Goal: Transaction & Acquisition: Purchase product/service

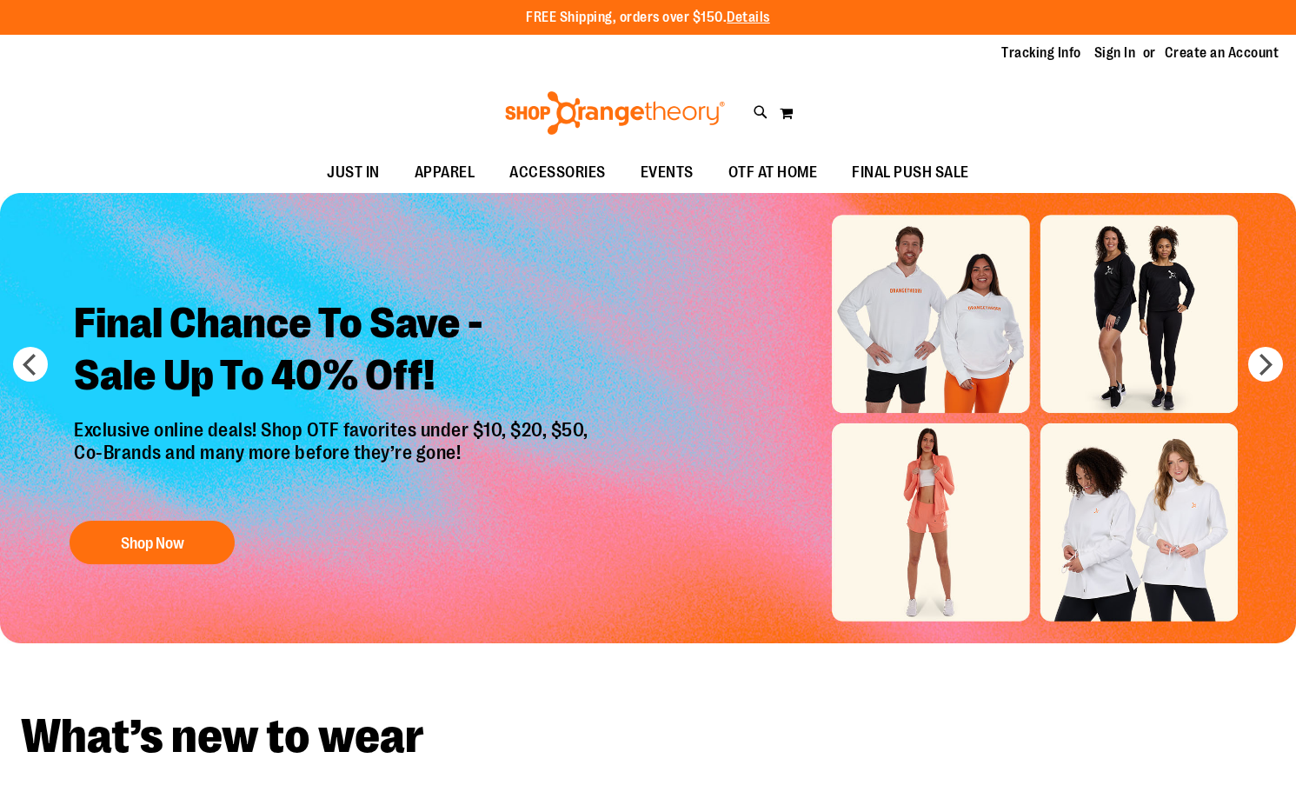
click at [969, 344] on img "Slide 1 of 6" at bounding box center [648, 418] width 1296 height 450
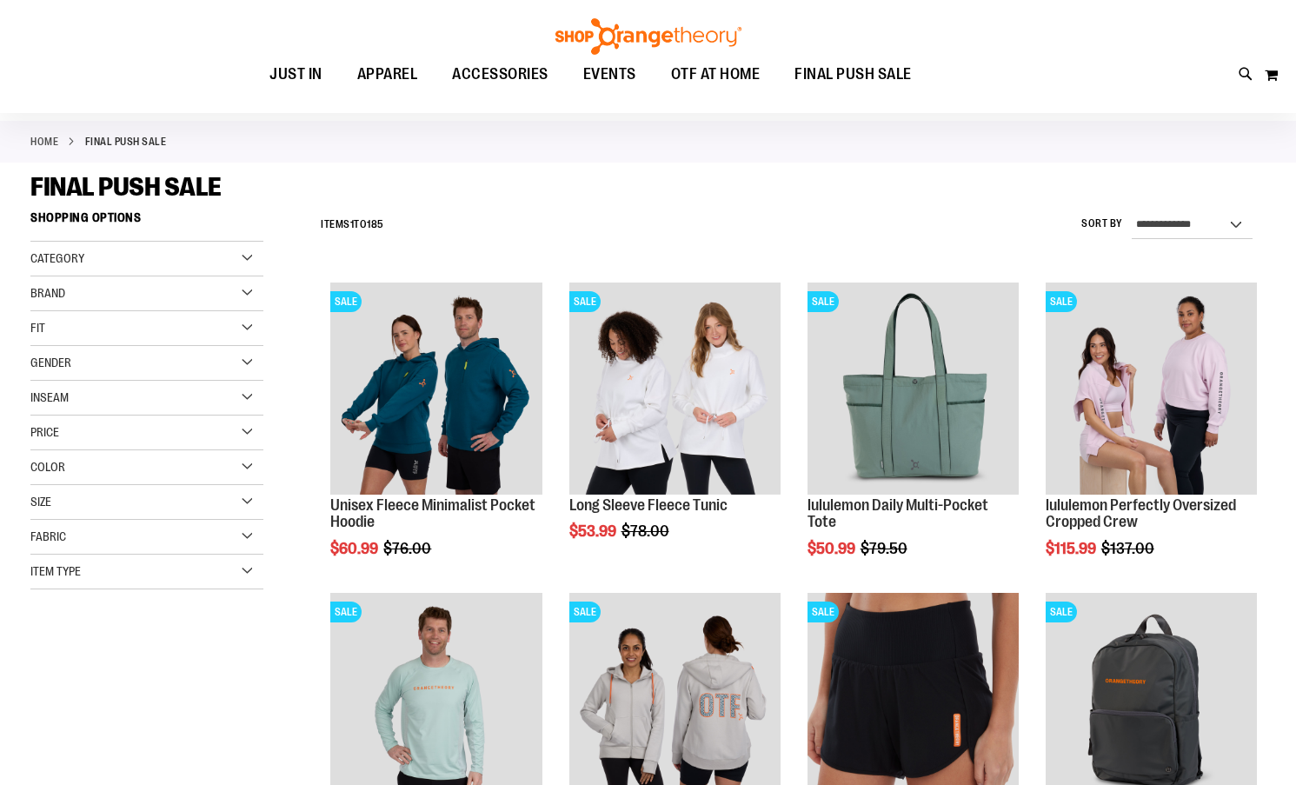
scroll to position [173, 0]
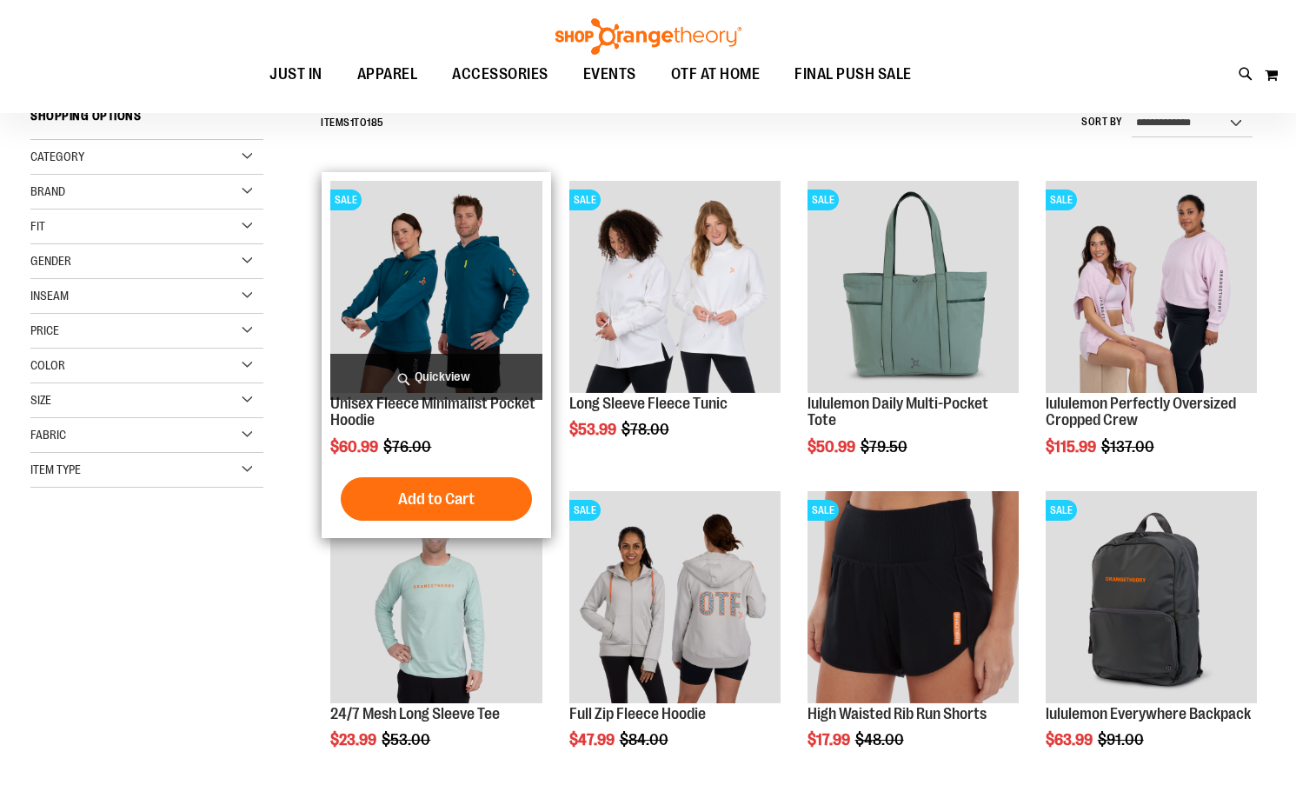
click at [422, 313] on img "product" at bounding box center [435, 286] width 211 height 211
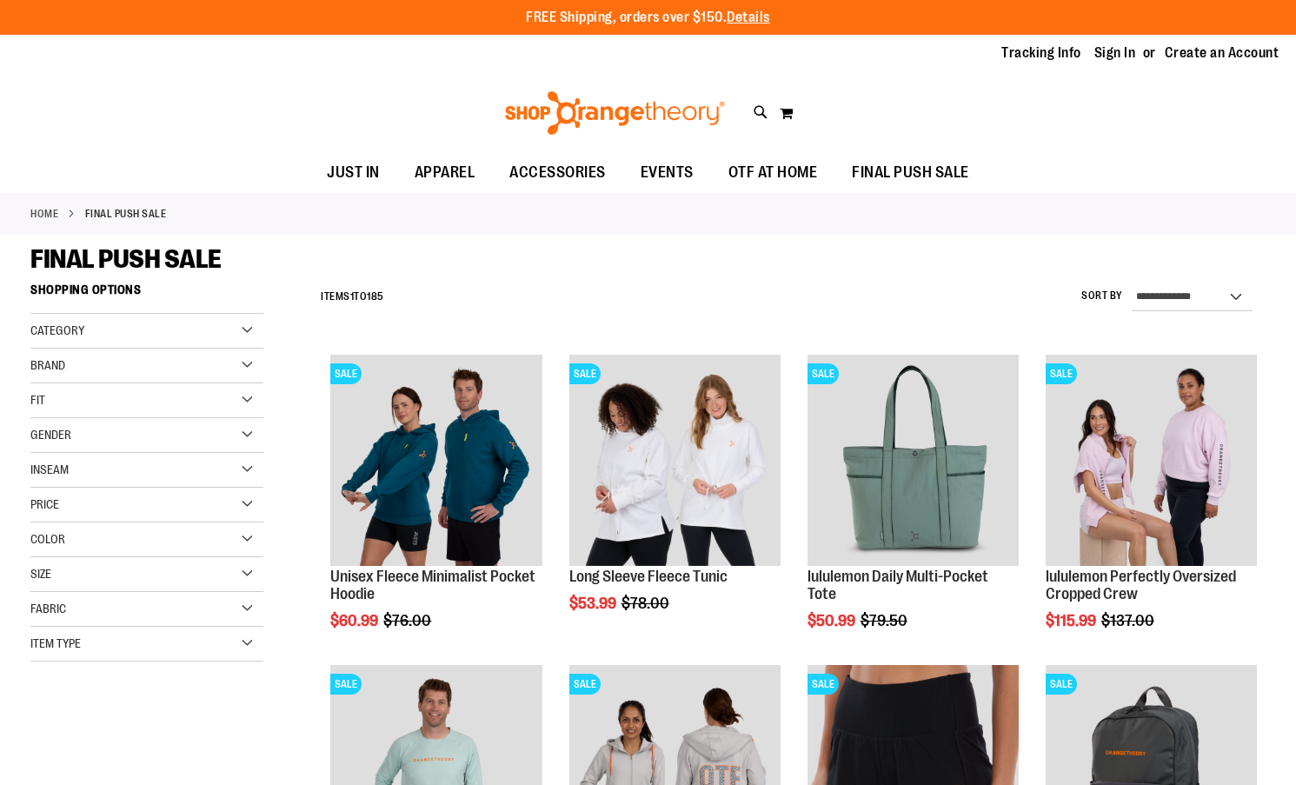
scroll to position [173, 0]
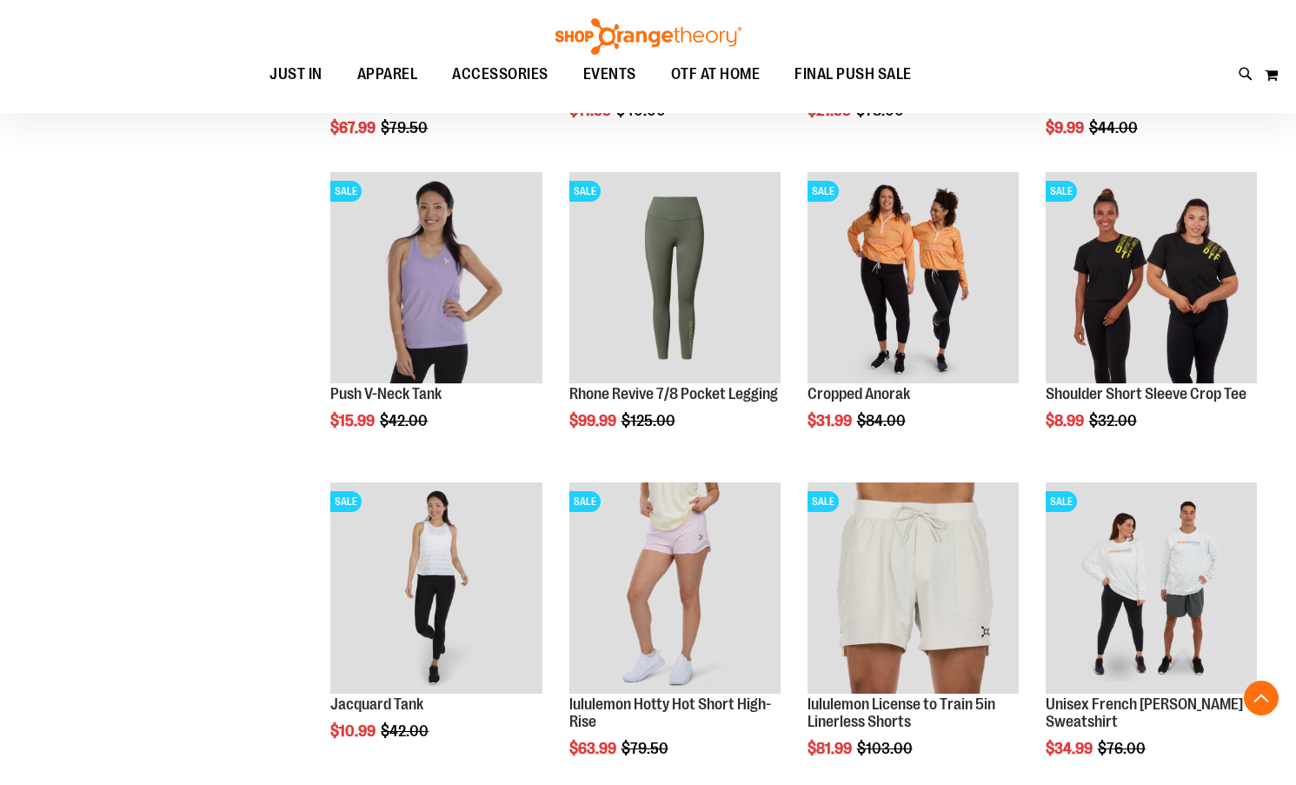
scroll to position [1215, 0]
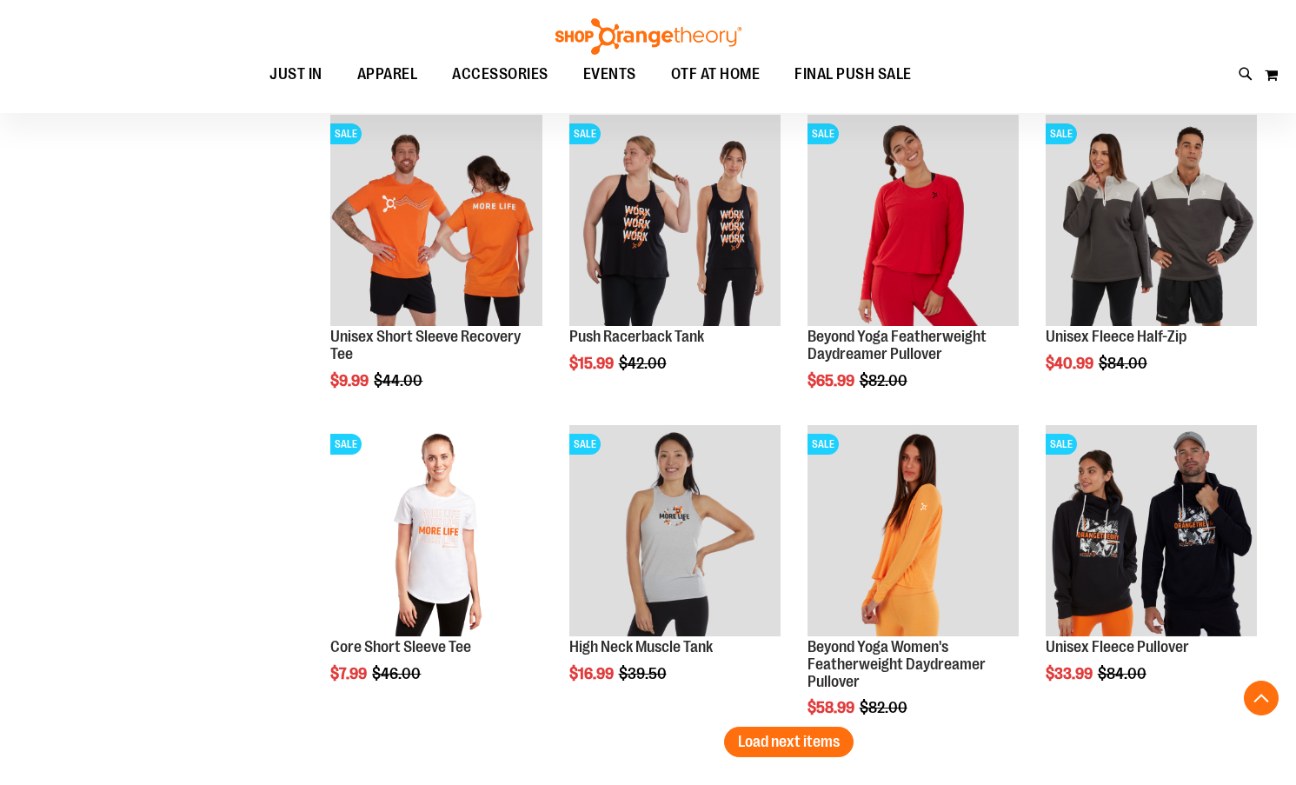
scroll to position [2431, 0]
